Goal: Transaction & Acquisition: Purchase product/service

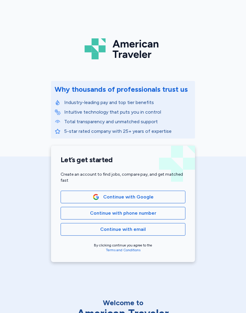
click at [169, 196] on span "Continue with Google" at bounding box center [123, 197] width 115 height 7
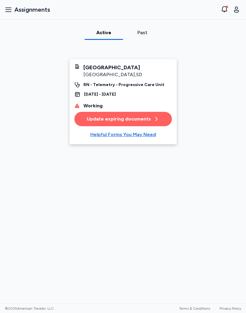
click at [241, 9] on button "Open user menu" at bounding box center [237, 10] width 10 height 10
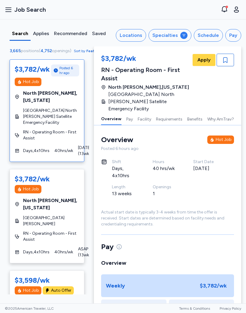
click at [182, 35] on div at bounding box center [183, 35] width 7 height 7
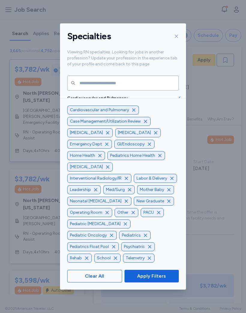
click at [102, 280] on span "Clear All" at bounding box center [94, 276] width 19 height 7
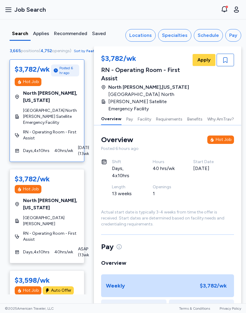
click at [180, 35] on div "Specialties" at bounding box center [175, 35] width 26 height 7
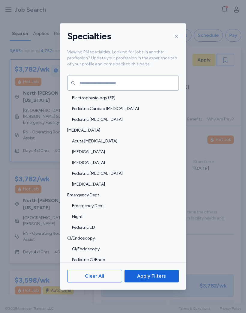
scroll to position [98, 0]
click at [172, 146] on div "[MEDICAL_DATA]" at bounding box center [123, 151] width 126 height 11
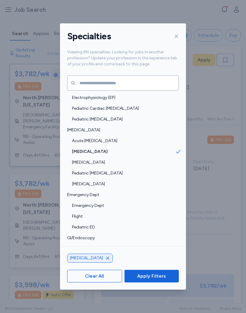
click at [77, 149] on span "[MEDICAL_DATA]" at bounding box center [123, 152] width 103 height 6
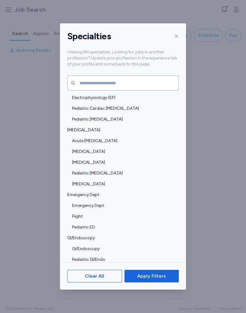
click at [99, 280] on span "Clear All" at bounding box center [94, 276] width 19 height 7
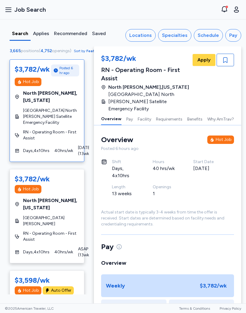
click at [184, 35] on div "Specialties" at bounding box center [175, 35] width 26 height 7
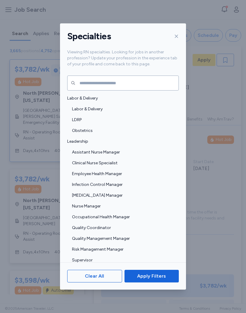
scroll to position [422, 0]
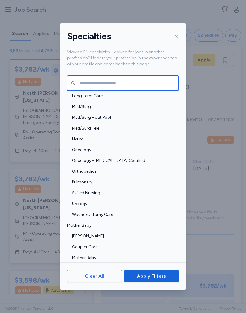
click at [113, 76] on input "text" at bounding box center [123, 83] width 112 height 15
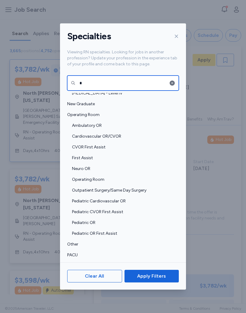
scroll to position [0, 0]
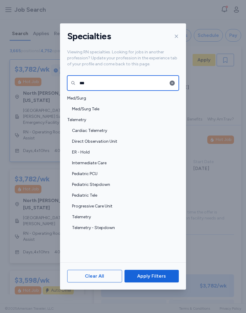
type input "***"
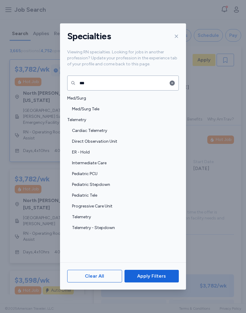
click at [102, 128] on span "Cardiac Telemetry" at bounding box center [123, 131] width 103 height 6
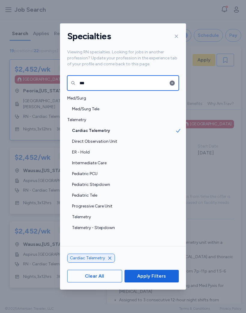
click at [115, 76] on input "***" at bounding box center [123, 83] width 112 height 15
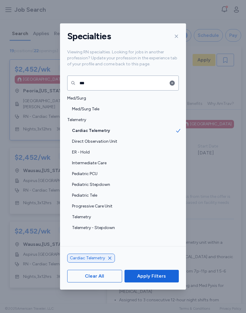
click at [174, 80] on icon "button" at bounding box center [172, 82] width 5 height 5
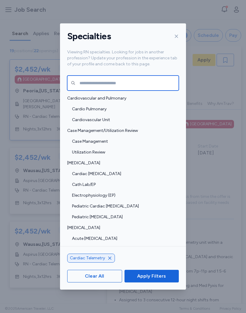
click at [112, 77] on input "text" at bounding box center [123, 83] width 112 height 15
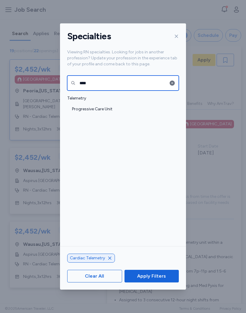
type input "****"
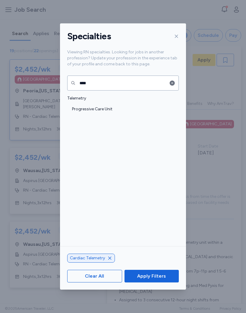
click at [100, 106] on span "Progressive Care Unit" at bounding box center [123, 109] width 103 height 6
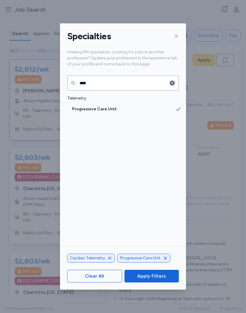
scroll to position [2, 0]
click at [176, 34] on icon at bounding box center [176, 36] width 5 height 5
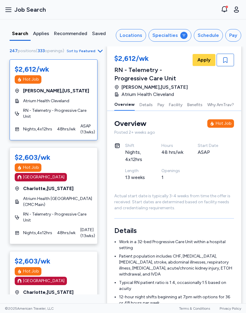
click at [138, 36] on div "Locations" at bounding box center [131, 35] width 23 height 7
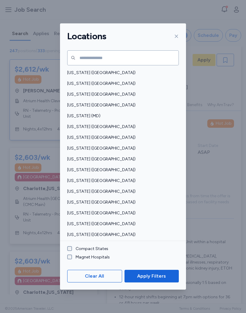
scroll to position [174, 0]
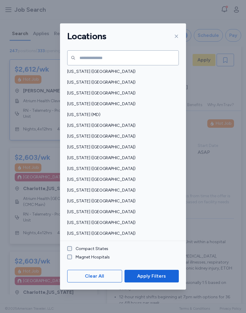
click at [96, 144] on span "[US_STATE] ([GEOGRAPHIC_DATA])" at bounding box center [121, 147] width 108 height 6
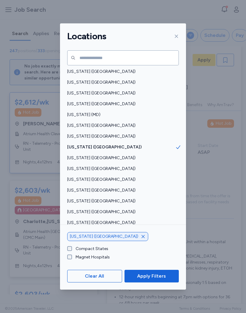
click at [160, 280] on span "Apply Filters" at bounding box center [151, 276] width 29 height 7
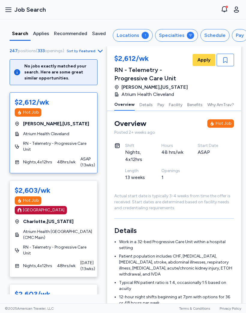
click at [144, 36] on div "1" at bounding box center [145, 35] width 7 height 7
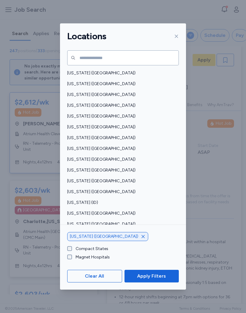
click at [141, 239] on icon "button" at bounding box center [143, 236] width 5 height 5
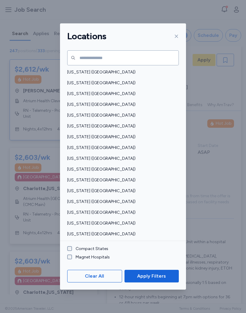
scroll to position [306, 0]
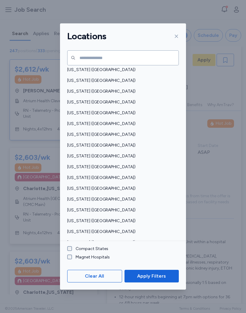
click at [104, 121] on span "[US_STATE] ([GEOGRAPHIC_DATA])" at bounding box center [121, 124] width 108 height 6
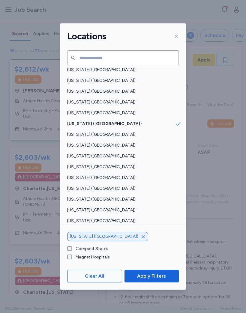
click at [166, 280] on span "Apply Filters" at bounding box center [151, 276] width 45 height 7
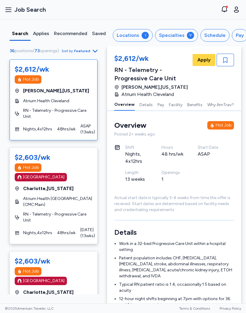
click at [216, 36] on div "Schedule" at bounding box center [214, 35] width 21 height 7
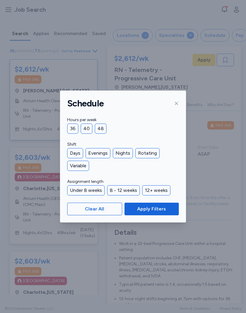
click at [76, 152] on div "Days" at bounding box center [75, 153] width 16 height 10
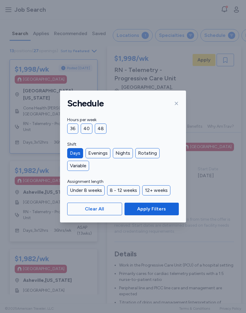
scroll to position [8, 7]
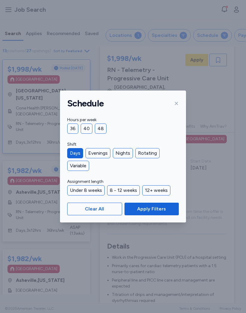
click at [164, 187] on div "12+ weeks" at bounding box center [156, 190] width 28 height 10
click at [164, 211] on span "Apply Filters" at bounding box center [151, 209] width 29 height 7
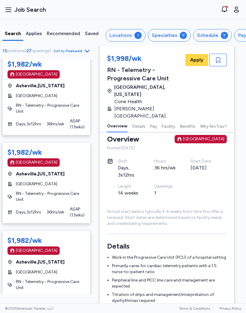
scroll to position [635, 0]
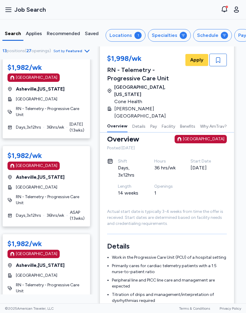
click at [131, 35] on button "Locations 1" at bounding box center [126, 35] width 40 height 13
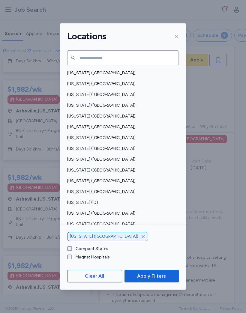
scroll to position [169, 0]
click at [83, 167] on span "[US_STATE] ([GEOGRAPHIC_DATA])" at bounding box center [121, 170] width 108 height 6
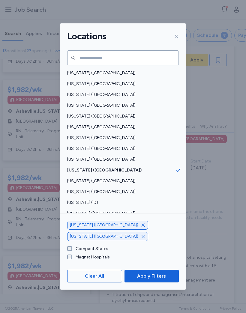
click at [142, 227] on icon "button" at bounding box center [143, 225] width 3 height 3
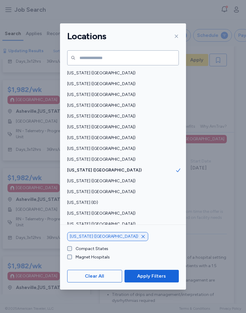
click at [162, 280] on span "Apply Filters" at bounding box center [151, 276] width 29 height 7
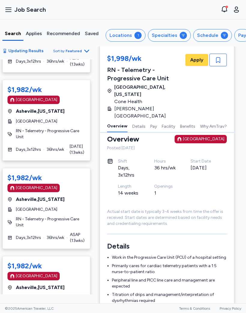
scroll to position [0, 7]
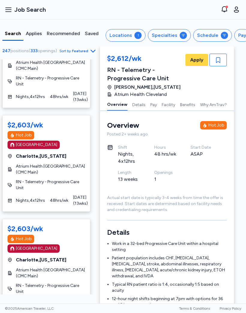
click at [120, 34] on div "Locations" at bounding box center [121, 35] width 23 height 7
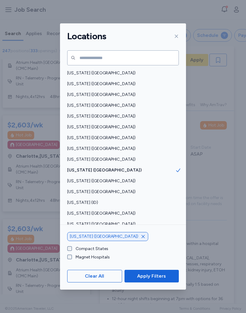
click at [159, 280] on span "Apply Filters" at bounding box center [151, 276] width 29 height 7
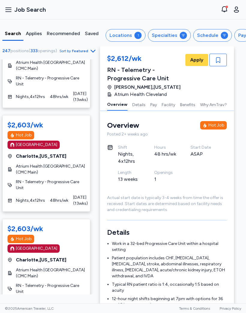
click at [129, 35] on div "Locations" at bounding box center [121, 35] width 23 height 7
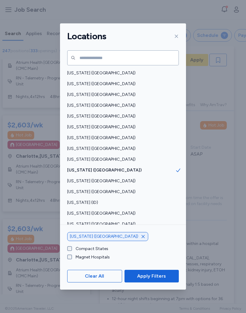
click at [158, 280] on span "Apply Filters" at bounding box center [151, 276] width 29 height 7
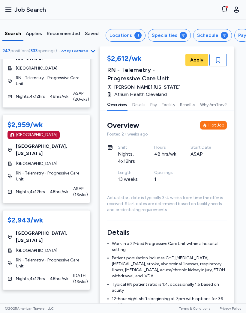
scroll to position [684, 0]
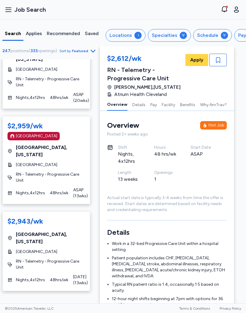
click at [135, 39] on button "Locations 1" at bounding box center [126, 35] width 40 height 13
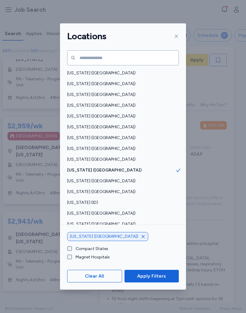
click at [141, 239] on icon "button" at bounding box center [143, 236] width 5 height 5
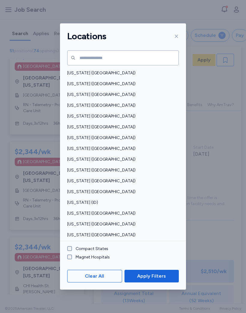
scroll to position [1, 0]
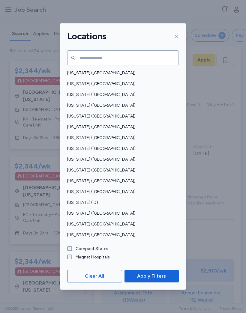
click at [161, 280] on span "Apply Filters" at bounding box center [151, 276] width 29 height 7
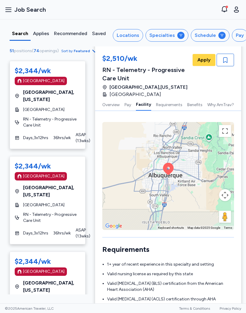
scroll to position [443, 0]
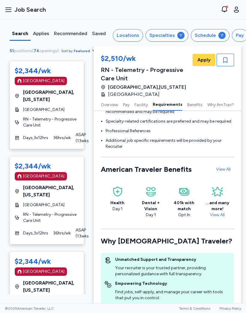
click at [29, 11] on span "Job Search" at bounding box center [30, 9] width 32 height 8
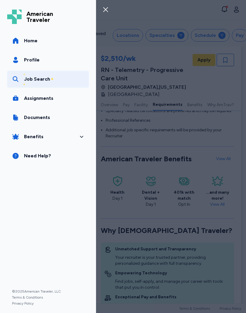
scroll to position [647, 0]
click at [41, 80] on div "Job Search" at bounding box center [37, 79] width 26 height 7
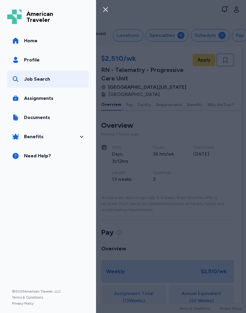
click at [108, 13] on icon "button" at bounding box center [105, 9] width 7 height 7
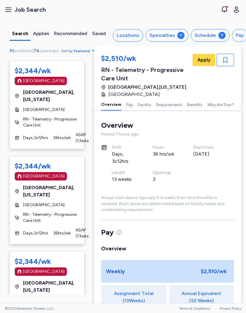
click at [18, 32] on div "Search" at bounding box center [20, 33] width 16 height 7
click at [173, 41] on button "Specialties" at bounding box center [167, 35] width 43 height 13
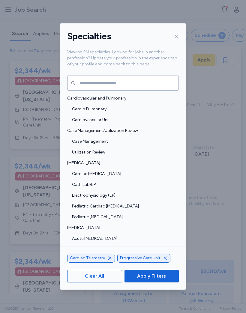
click at [107, 261] on icon "button" at bounding box center [109, 258] width 5 height 5
click at [161, 280] on span "Apply Filters" at bounding box center [151, 276] width 29 height 7
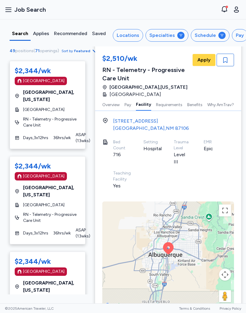
scroll to position [364, 0]
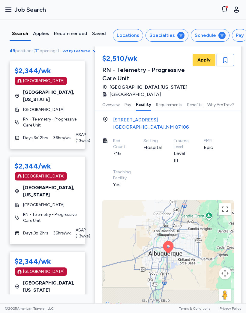
click at [70, 116] on span "RN - Telemetry - Progressive Care Unit" at bounding box center [51, 122] width 57 height 12
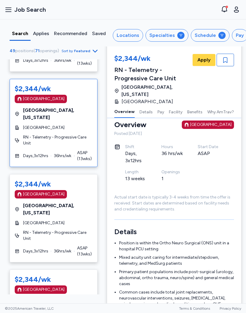
click at [79, 230] on span "RN - Telemetry - Progressive Care Unit" at bounding box center [57, 236] width 69 height 12
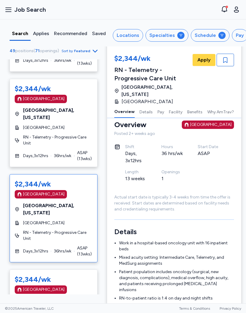
scroll to position [1, 0]
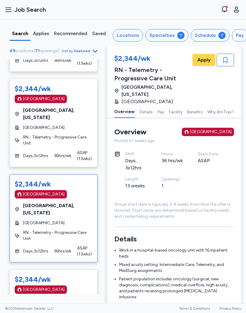
click at [80, 245] on span "ASAP ( 13 wks)" at bounding box center [84, 251] width 15 height 12
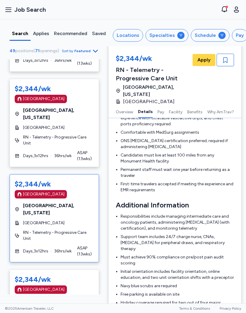
scroll to position [313, 0]
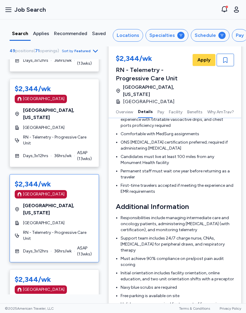
click at [11, 53] on span "49" at bounding box center [13, 50] width 6 height 5
click at [9, 50] on div "49 positions ( 71 openings ) Sort by Featured" at bounding box center [54, 53] width 99 height 12
click at [13, 53] on span "49" at bounding box center [13, 50] width 6 height 5
click at [17, 32] on div "Search" at bounding box center [20, 33] width 16 height 7
click at [125, 37] on div "Locations" at bounding box center [128, 35] width 23 height 7
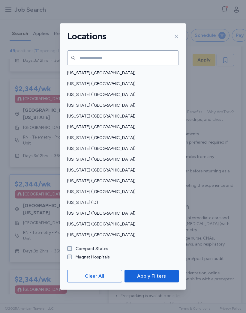
scroll to position [0, 0]
click at [73, 274] on div "Clear All Apply Filters" at bounding box center [123, 276] width 126 height 27
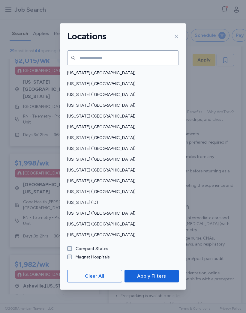
click at [156, 280] on span "Apply Filters" at bounding box center [151, 276] width 29 height 7
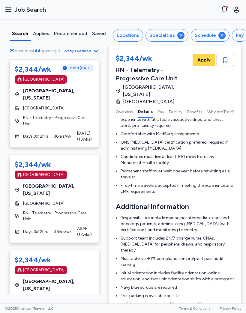
click at [134, 35] on div "Locations" at bounding box center [128, 35] width 23 height 7
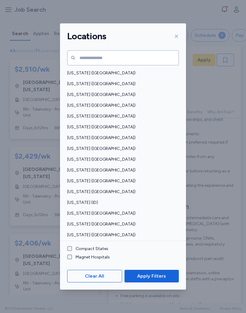
click at [101, 252] on label "Compact States" at bounding box center [90, 249] width 36 height 6
click at [153, 280] on span "Apply Filters" at bounding box center [151, 276] width 29 height 7
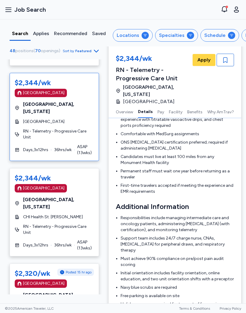
scroll to position [614, 0]
click at [93, 51] on icon "button" at bounding box center [96, 50] width 7 height 7
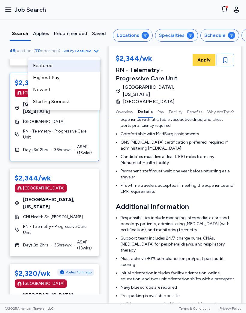
click at [55, 80] on div "Highest Pay" at bounding box center [64, 78] width 72 height 12
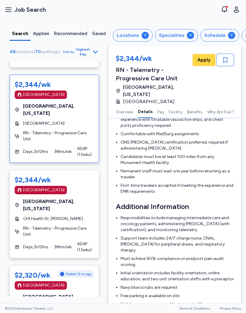
scroll to position [614, 0]
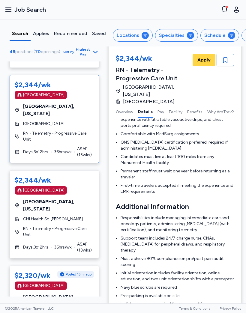
click at [135, 38] on div "Locations" at bounding box center [128, 35] width 23 height 7
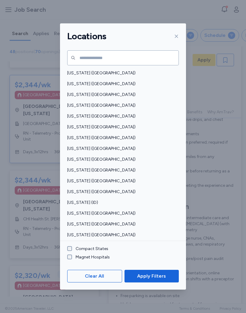
click at [80, 178] on span "[US_STATE] ([GEOGRAPHIC_DATA])" at bounding box center [121, 181] width 108 height 6
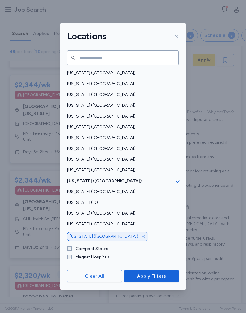
click at [83, 167] on span "[US_STATE] ([GEOGRAPHIC_DATA])" at bounding box center [121, 170] width 108 height 6
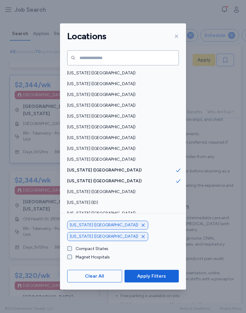
click at [161, 283] on button "Apply Filters" at bounding box center [152, 276] width 54 height 13
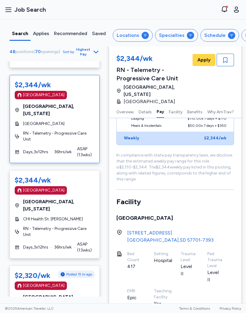
scroll to position [720, 0]
click at [3, 14] on button "Open sidebar Job Search" at bounding box center [25, 9] width 46 height 13
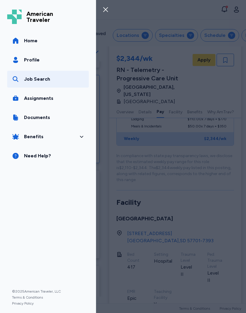
click at [22, 38] on link "Home" at bounding box center [48, 40] width 82 height 17
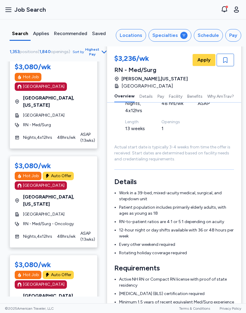
scroll to position [422, 0]
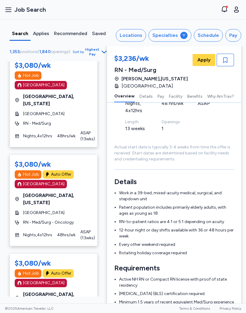
click at [213, 37] on div "Schedule" at bounding box center [208, 35] width 21 height 7
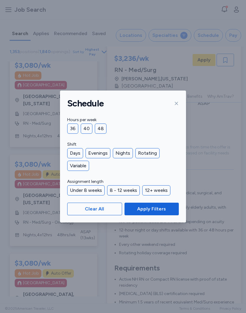
click at [78, 151] on div "Days" at bounding box center [75, 153] width 16 height 10
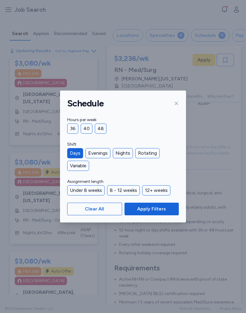
click at [165, 210] on span "Apply Filters" at bounding box center [151, 209] width 29 height 7
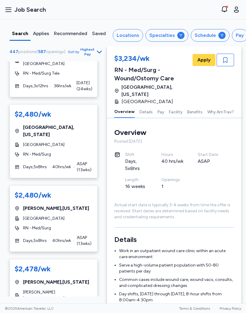
click at [91, 52] on span "Highest Pay" at bounding box center [87, 52] width 14 height 10
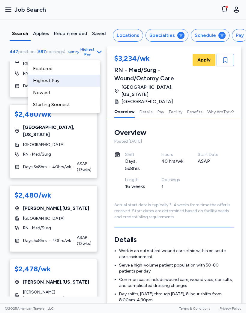
click at [36, 90] on div "Newest" at bounding box center [64, 93] width 72 height 12
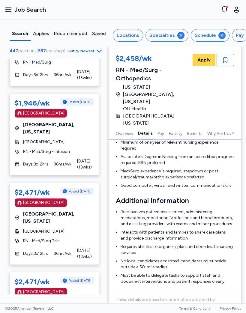
scroll to position [228, 0]
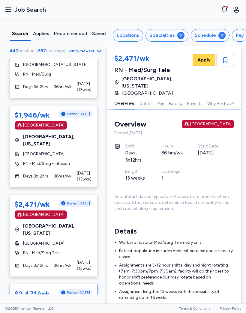
click at [135, 31] on button "Locations" at bounding box center [128, 35] width 30 height 13
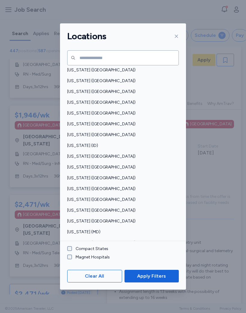
scroll to position [63, 0]
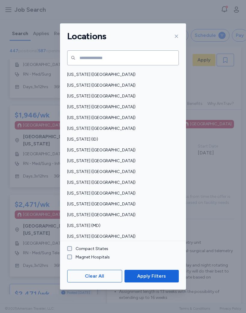
click at [86, 158] on span "[US_STATE] ([GEOGRAPHIC_DATA])" at bounding box center [121, 161] width 108 height 6
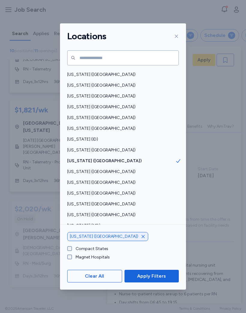
scroll to position [9, 7]
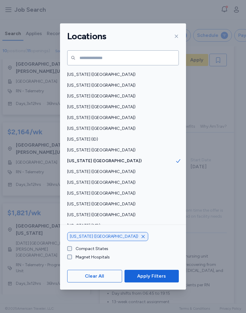
click at [161, 283] on button "Apply Filters" at bounding box center [152, 276] width 54 height 13
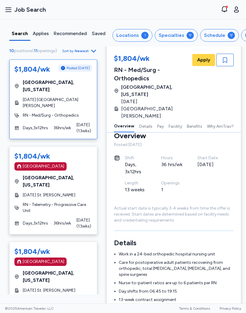
scroll to position [0, 0]
click at [126, 36] on div "Locations" at bounding box center [127, 35] width 23 height 7
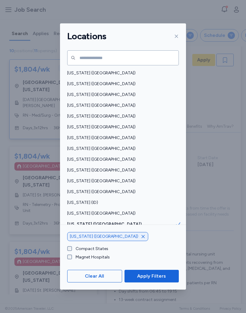
click at [141, 239] on span "button" at bounding box center [143, 236] width 5 height 5
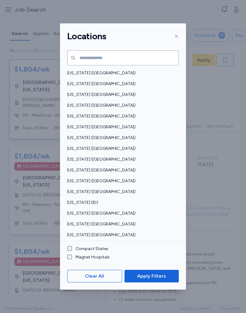
scroll to position [11, 0]
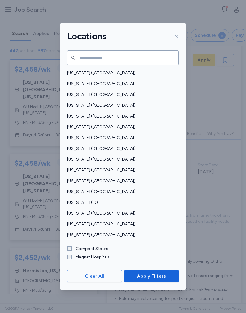
scroll to position [1, 0]
click at [75, 70] on span "[US_STATE] ([GEOGRAPHIC_DATA])" at bounding box center [121, 73] width 108 height 6
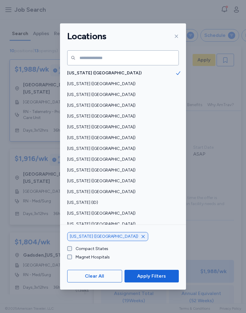
click at [151, 280] on span "Apply Filters" at bounding box center [151, 276] width 29 height 7
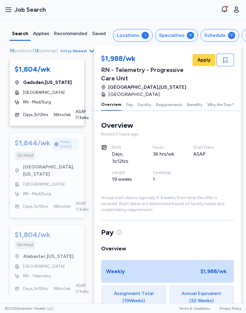
scroll to position [549, 0]
click at [141, 32] on button "Locations 1" at bounding box center [133, 35] width 40 height 13
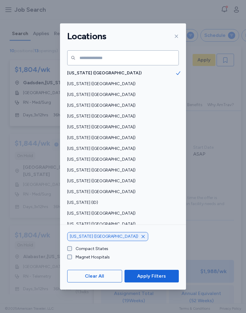
click at [141, 239] on icon "button" at bounding box center [143, 236] width 5 height 5
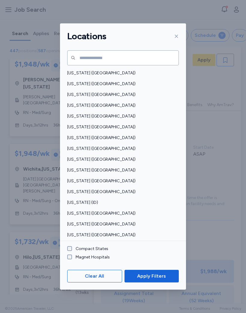
click at [94, 103] on span "[US_STATE] ([GEOGRAPHIC_DATA])" at bounding box center [121, 106] width 108 height 6
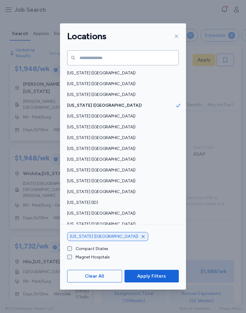
scroll to position [0, 7]
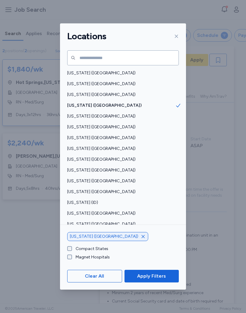
click at [166, 280] on span "Apply Filters" at bounding box center [151, 276] width 45 height 7
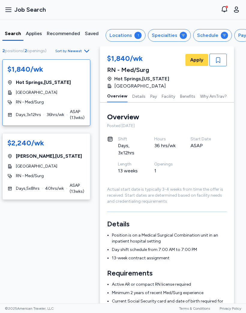
click at [132, 33] on button "Locations 1" at bounding box center [126, 35] width 40 height 13
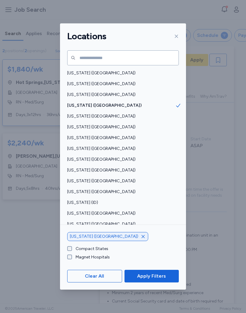
click at [71, 167] on span "[US_STATE] ([GEOGRAPHIC_DATA])" at bounding box center [121, 170] width 108 height 6
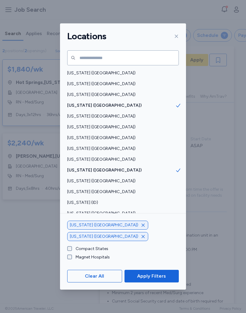
click at [141, 228] on icon "button" at bounding box center [143, 225] width 5 height 5
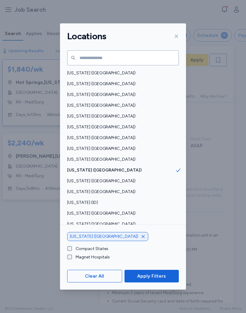
click at [144, 280] on span "Apply Filters" at bounding box center [151, 276] width 29 height 7
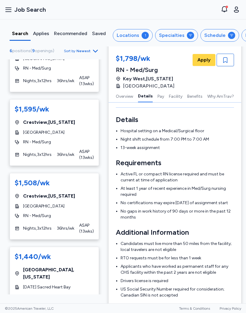
scroll to position [105, 0]
click at [50, 284] on span "Ascension Sacred Heart Bay" at bounding box center [46, 287] width 47 height 6
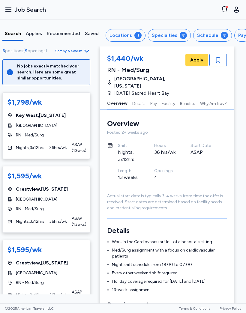
click at [132, 36] on button "Locations 1" at bounding box center [126, 35] width 40 height 13
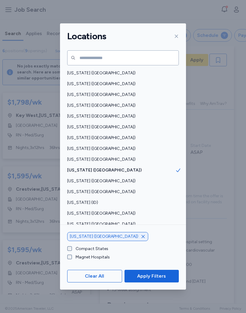
click at [141, 239] on icon "button" at bounding box center [143, 236] width 5 height 5
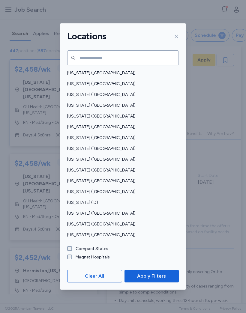
scroll to position [16, 0]
click at [87, 178] on span "[US_STATE] ([GEOGRAPHIC_DATA])" at bounding box center [121, 181] width 108 height 6
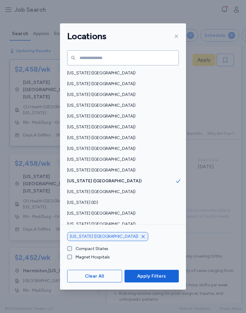
scroll to position [0, 7]
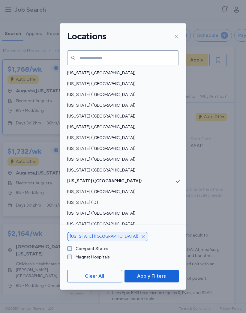
click at [164, 280] on span "Apply Filters" at bounding box center [151, 276] width 29 height 7
